Goal: Find specific page/section: Find specific page/section

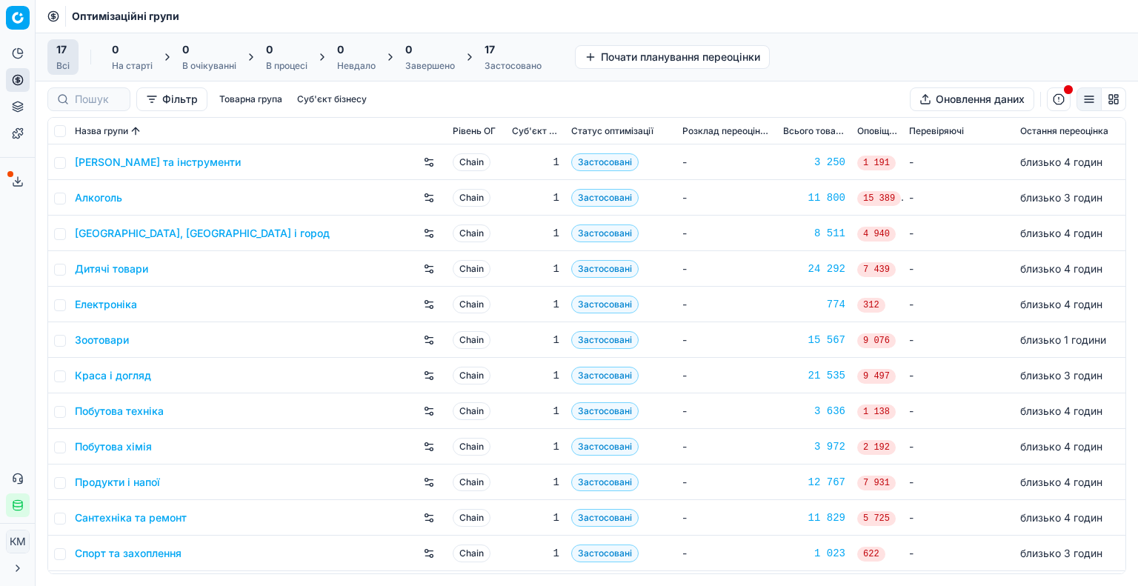
scroll to position [74, 0]
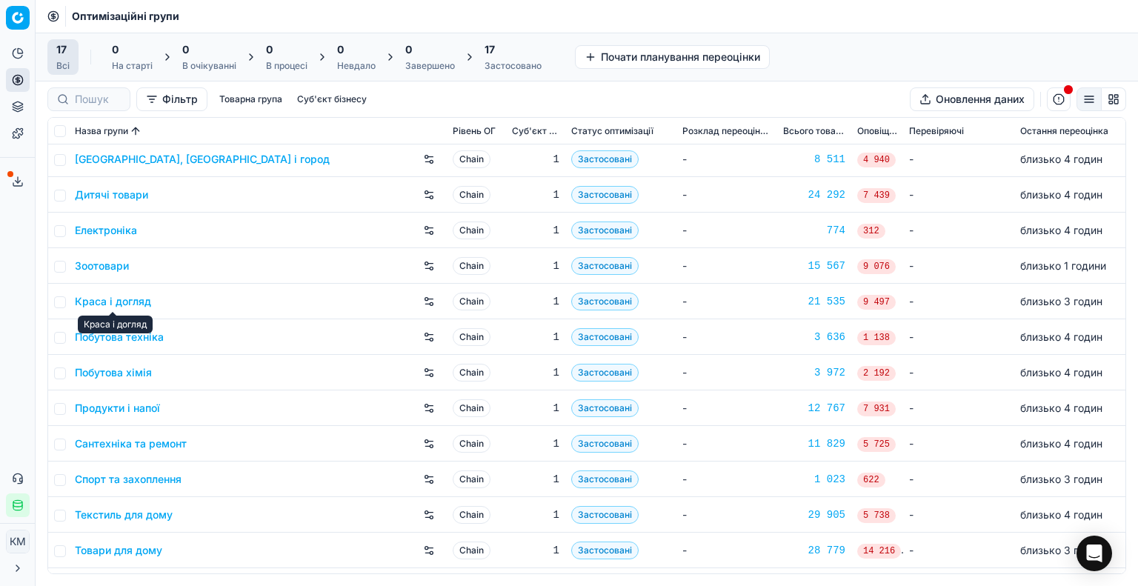
click at [133, 307] on link "Краса і догляд" at bounding box center [113, 301] width 76 height 15
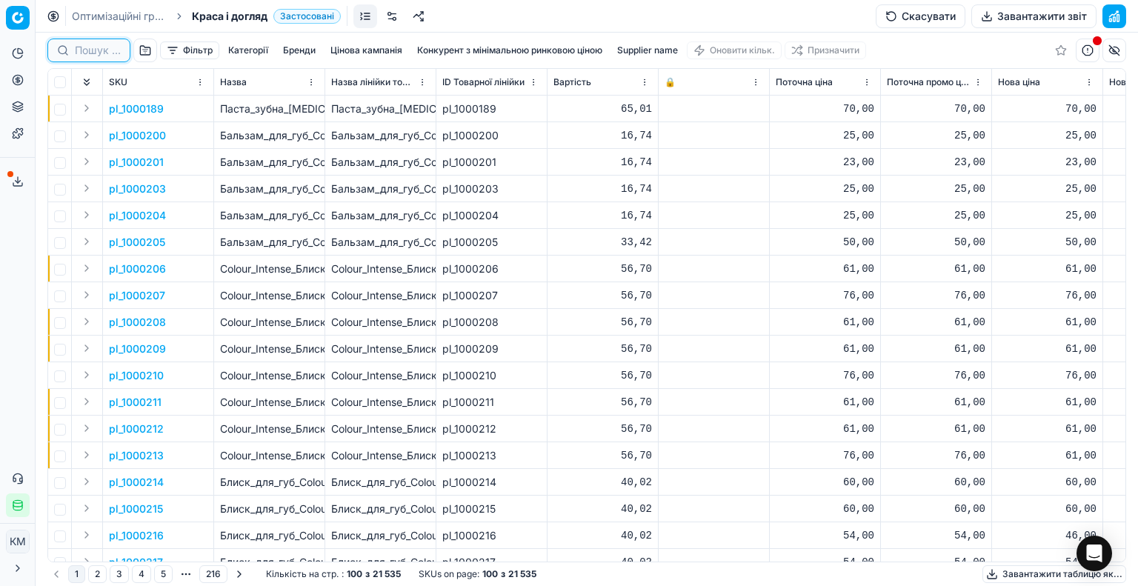
click at [104, 57] on input at bounding box center [98, 50] width 46 height 15
paste input "453232"
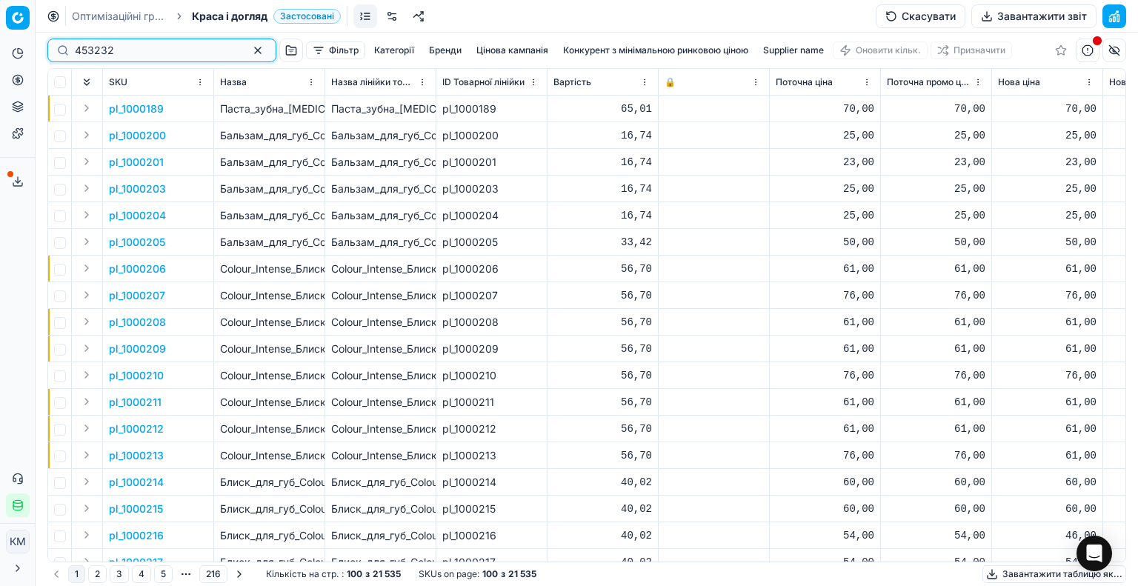
type input "453232"
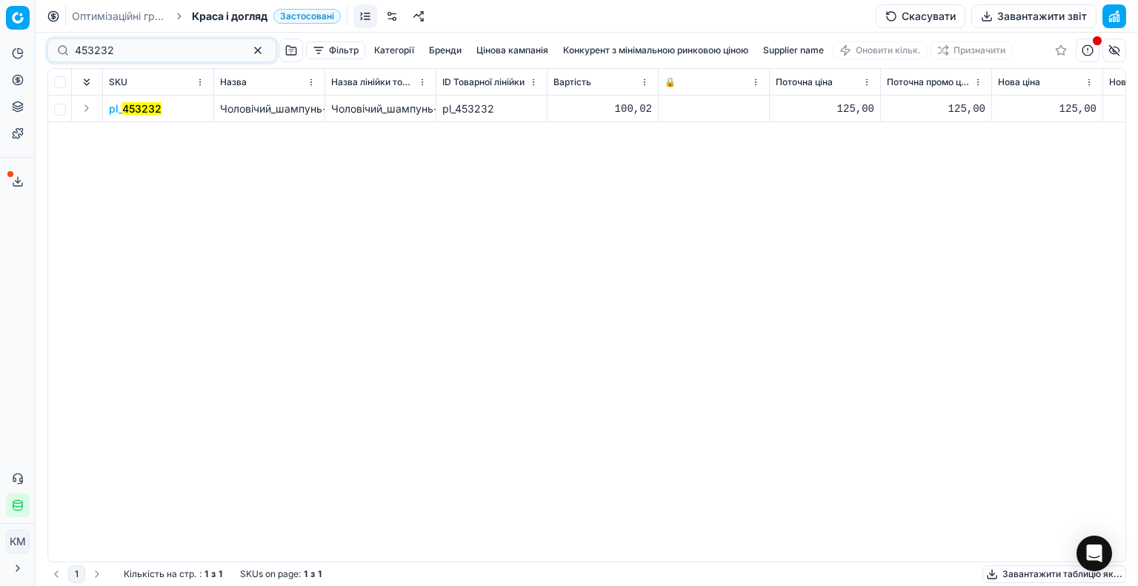
click at [148, 112] on mark "453232" at bounding box center [141, 108] width 39 height 13
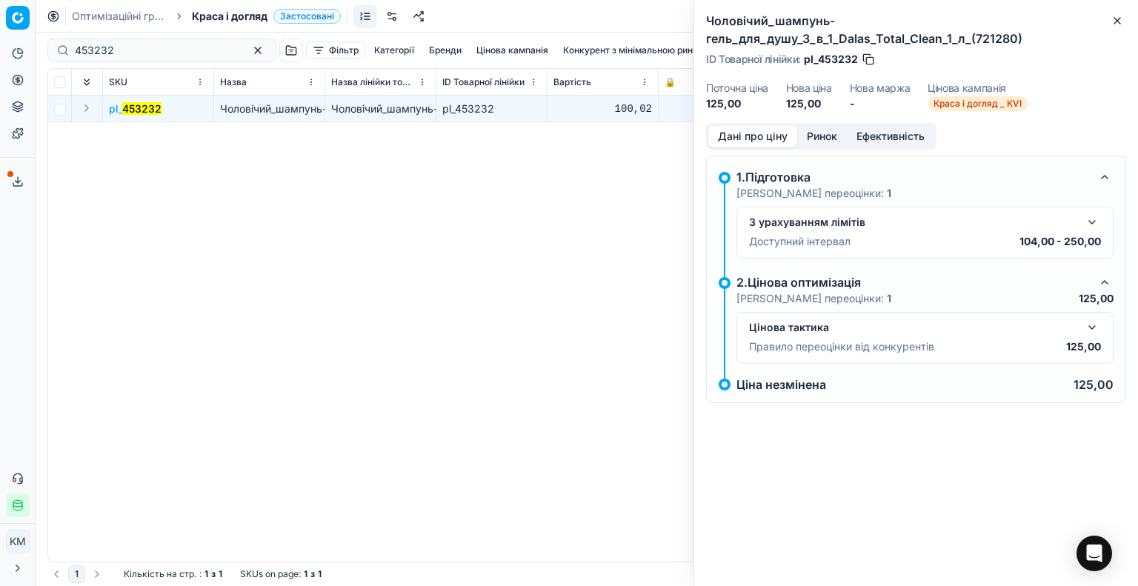
click at [1090, 323] on button "button" at bounding box center [1092, 327] width 18 height 18
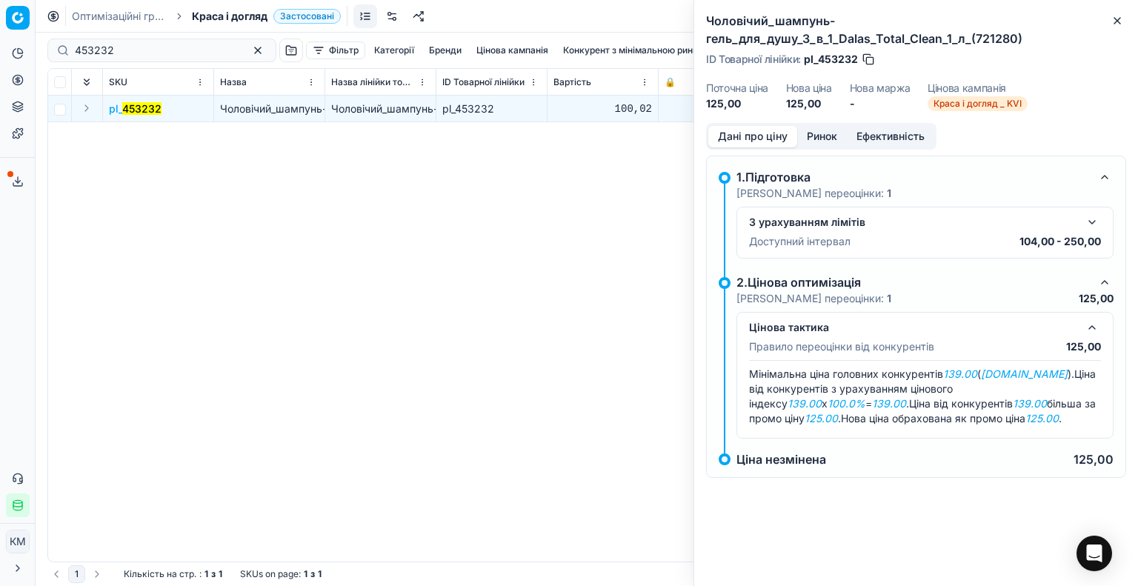
click at [566, 361] on div "pl_ 453232 Чоловічий_шампунь-гель_для_душу_3_в_1_Dalas_Total_Clean_1_л_(721280)…" at bounding box center [586, 329] width 1077 height 466
click at [1120, 18] on icon "button" at bounding box center [1117, 21] width 6 height 6
